Goal: Check status: Check status

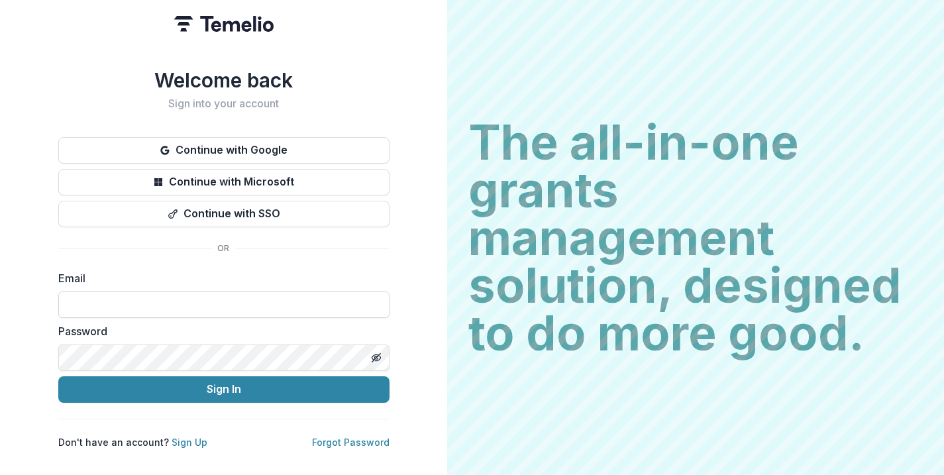
click at [148, 296] on input at bounding box center [223, 305] width 331 height 27
type input "**********"
click at [58, 376] on button "Sign In" at bounding box center [223, 389] width 331 height 27
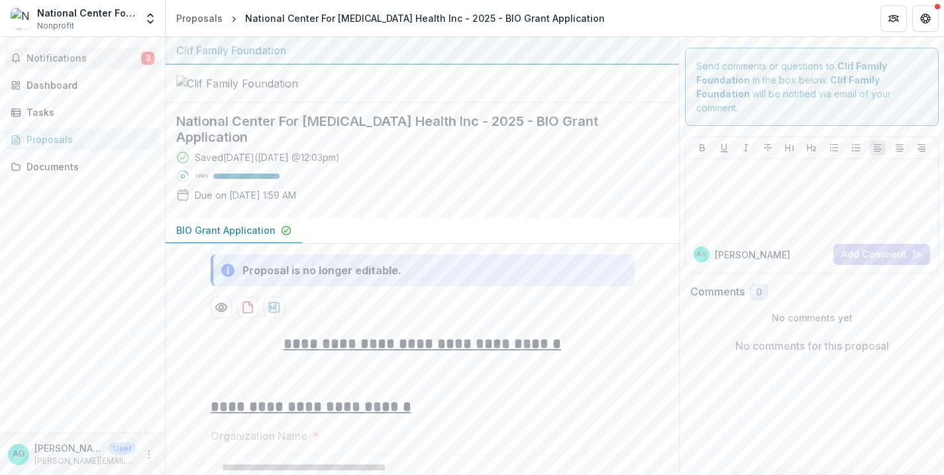
click at [85, 58] on span "Notifications" at bounding box center [84, 58] width 115 height 11
click at [74, 213] on div "Notifications 3 Unread 3 Archived AG Alicia Gonzales changed National Center Fo…" at bounding box center [82, 235] width 165 height 396
click at [146, 56] on span "3" at bounding box center [147, 58] width 13 height 13
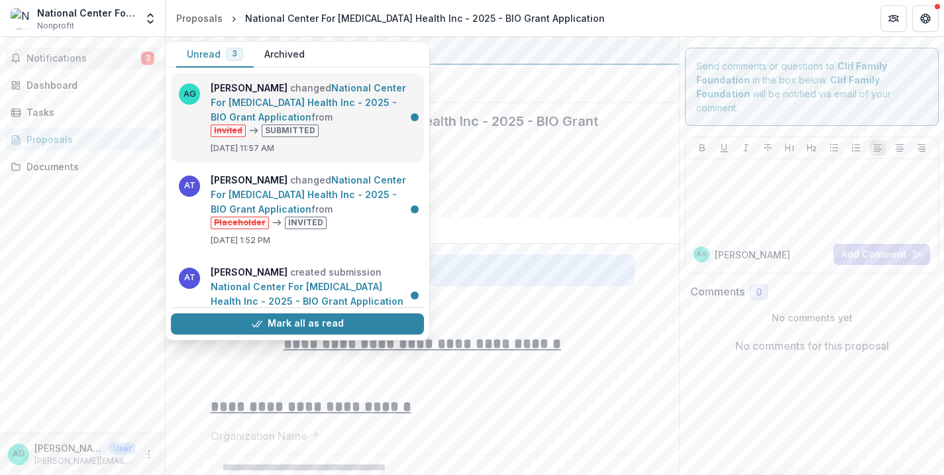
click at [267, 99] on link "National Center For Farmworker Health Inc - 2025 - BIO Grant Application" at bounding box center [308, 102] width 195 height 40
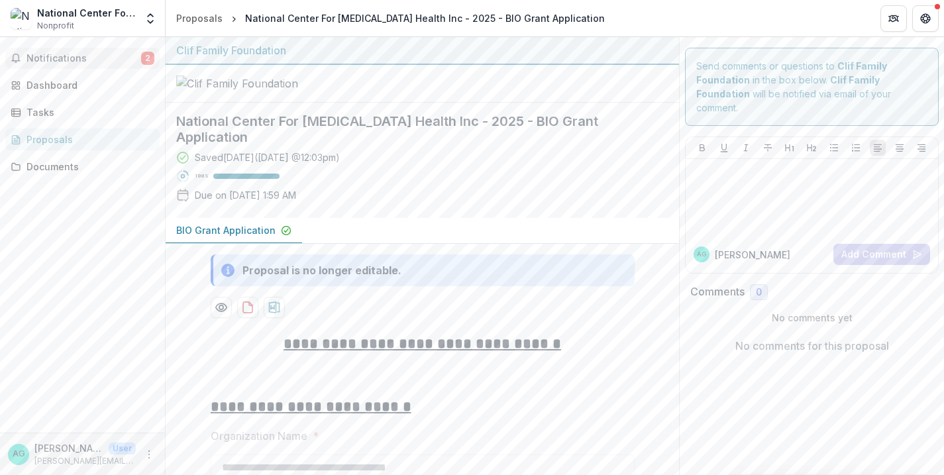
click at [65, 53] on span "Notifications" at bounding box center [84, 58] width 115 height 11
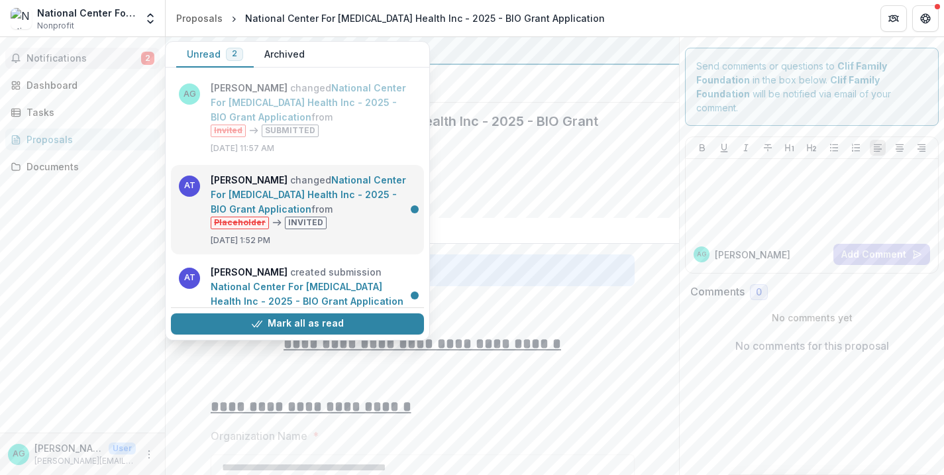
click at [250, 184] on link "National Center For Farmworker Health Inc - 2025 - BIO Grant Application" at bounding box center [308, 194] width 195 height 40
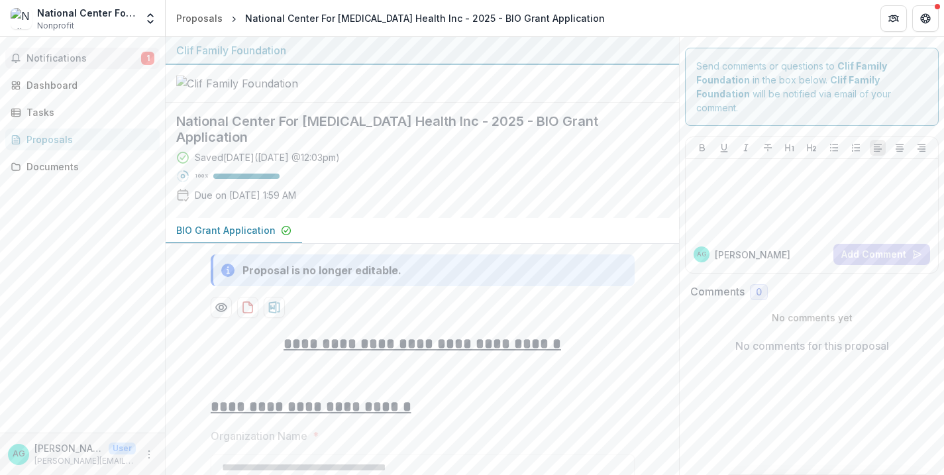
click at [75, 54] on span "Notifications" at bounding box center [84, 58] width 115 height 11
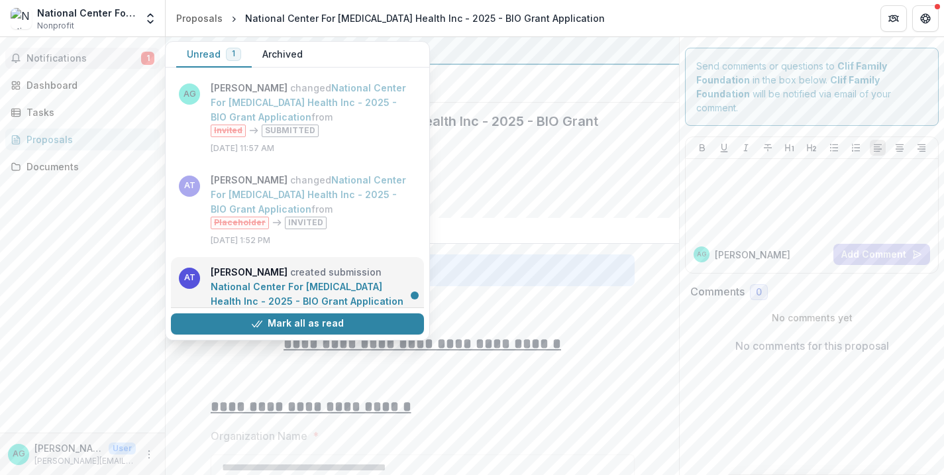
click at [265, 281] on link "National Center For Farmworker Health Inc - 2025 - BIO Grant Application" at bounding box center [307, 294] width 193 height 26
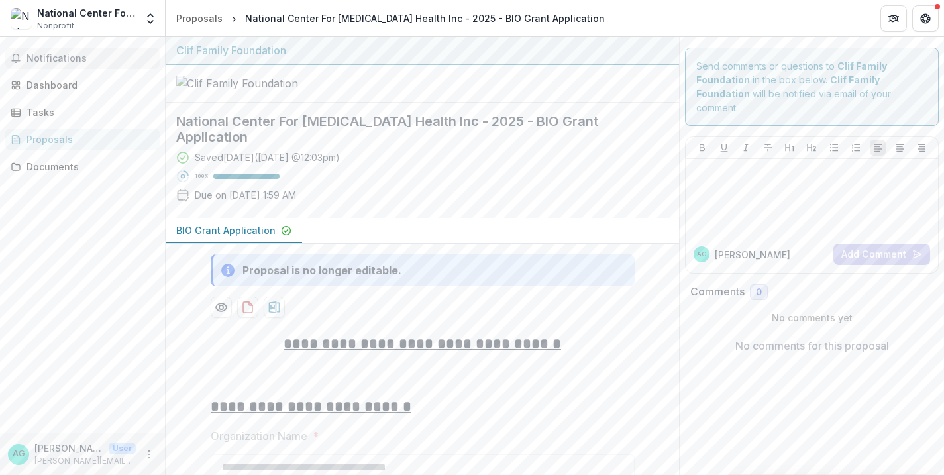
click at [72, 64] on button "Notifications" at bounding box center [82, 58] width 154 height 21
